Goal: Task Accomplishment & Management: Manage account settings

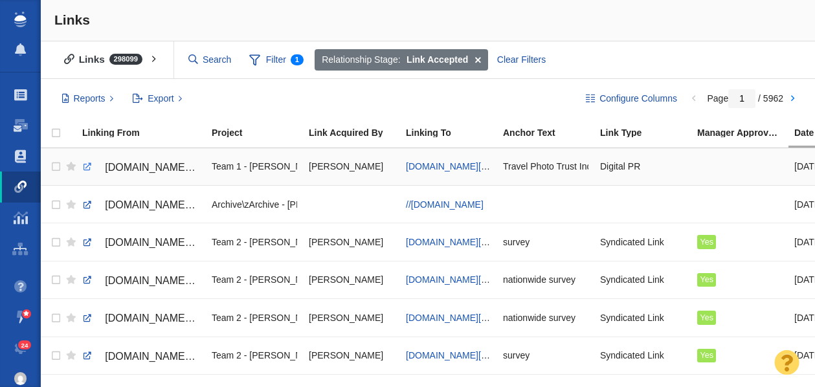
click at [87, 168] on link at bounding box center [88, 167] width 12 height 12
click at [450, 163] on span "www.fullframeinsurance.com/how-photos-shape-travel-plans" at bounding box center [454, 166] width 96 height 10
click at [563, 166] on div "Travel Photo Trust Index from Full Frame Insurance" at bounding box center [545, 167] width 85 height 28
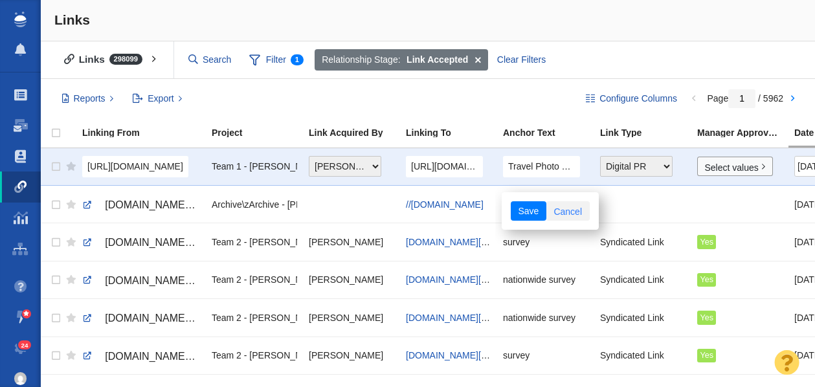
click at [565, 210] on link "Cancel" at bounding box center [568, 210] width 43 height 19
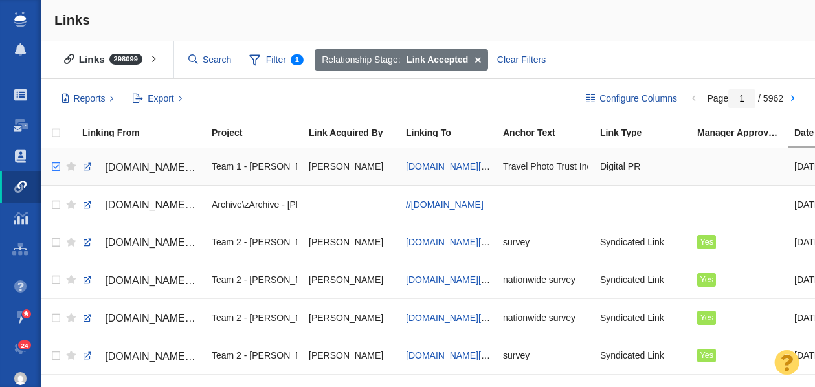
checkbox input "true"
click at [56, 167] on input "checkbox" at bounding box center [54, 167] width 19 height 28
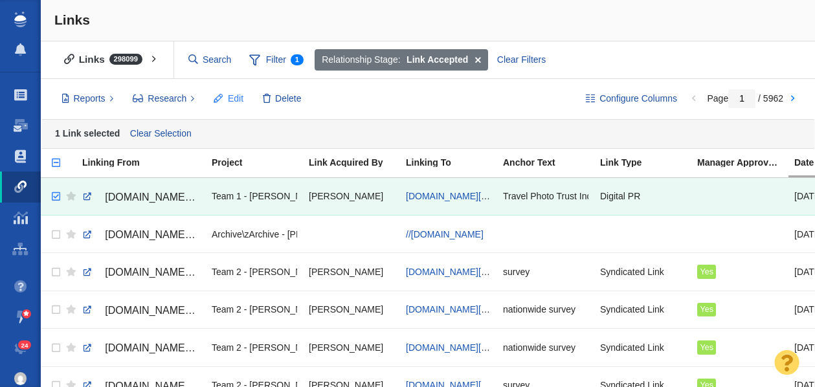
click at [227, 96] on button "Edit" at bounding box center [229, 99] width 44 height 22
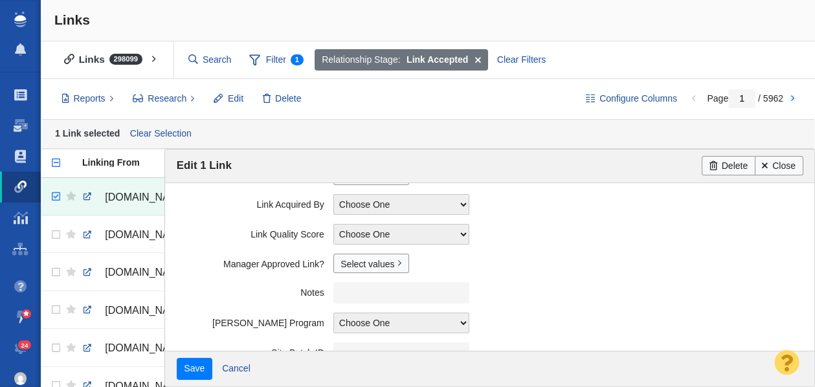
scroll to position [365, 0]
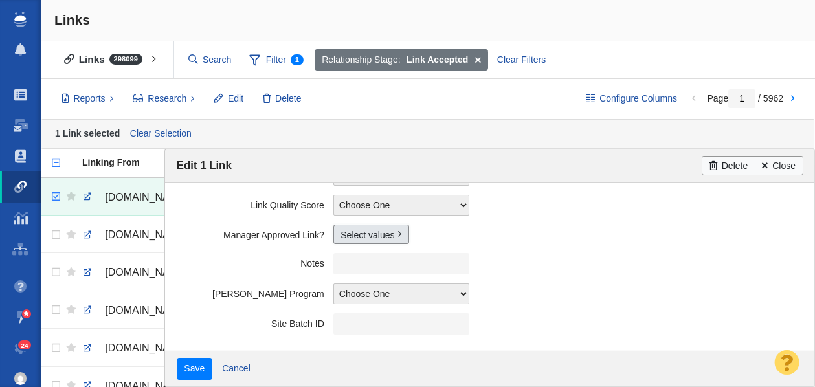
click at [359, 238] on link "Select values" at bounding box center [371, 234] width 76 height 19
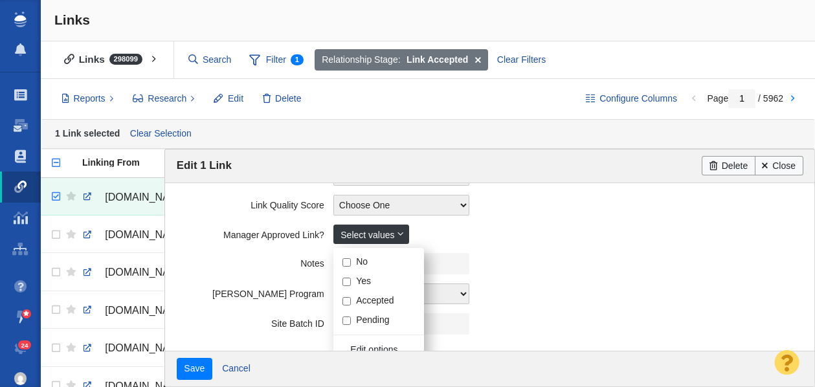
click at [346, 282] on input "Yes" at bounding box center [347, 282] width 8 height 8
checkbox input "true"
click at [231, 262] on label "Notes" at bounding box center [255, 261] width 157 height 16
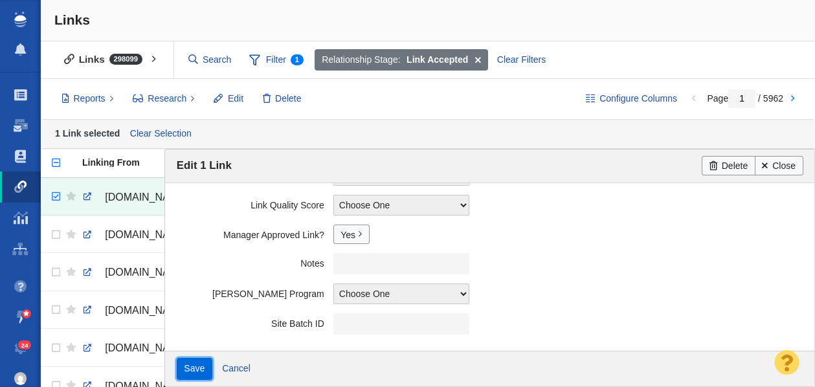
click at [193, 372] on input "Save" at bounding box center [195, 369] width 36 height 22
